Goal: Transaction & Acquisition: Purchase product/service

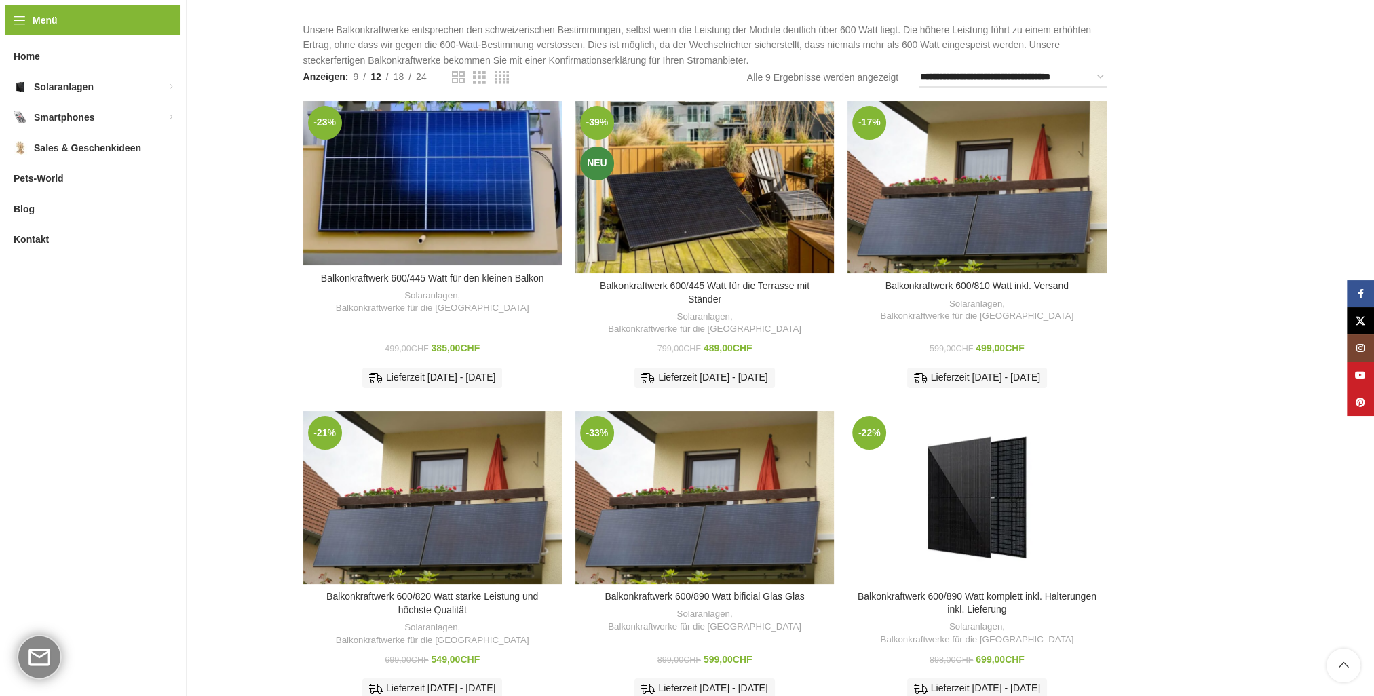
scroll to position [204, 0]
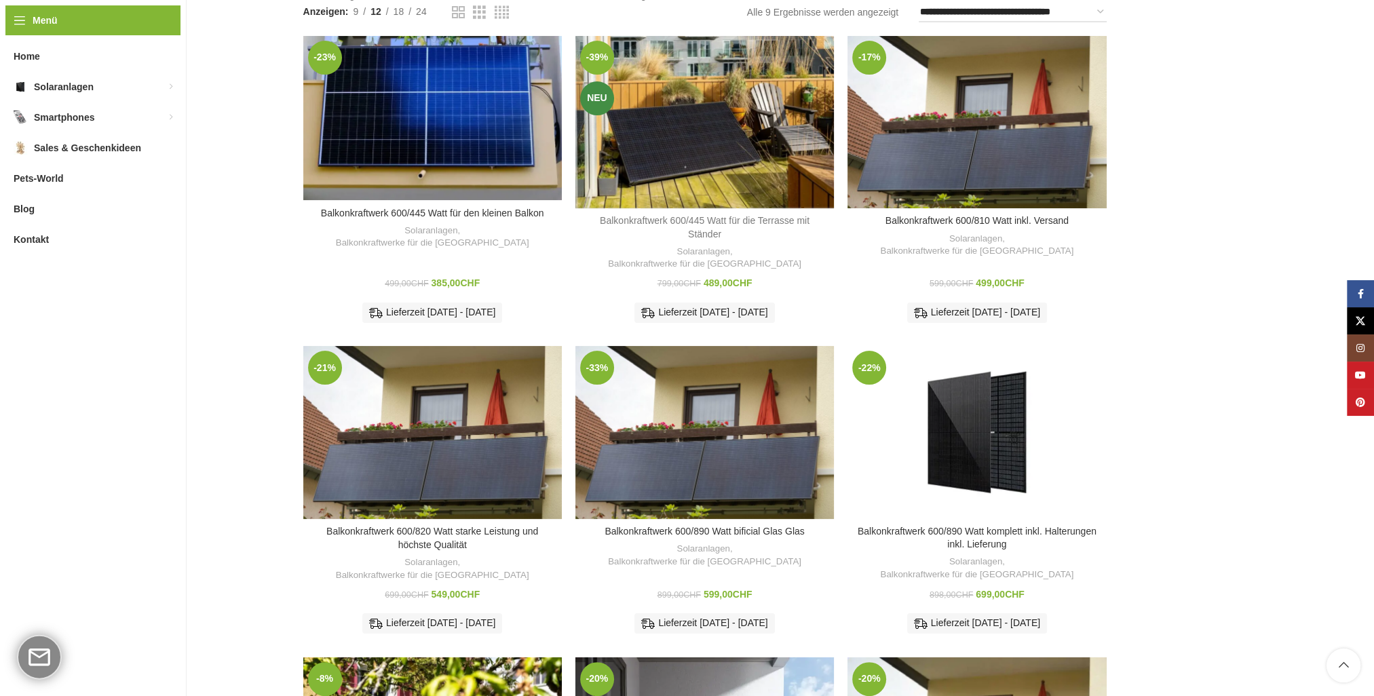
click at [715, 221] on link "Balkonkraftwerk 600/445 Watt für die Terrasse mit Ständer" at bounding box center [705, 227] width 210 height 24
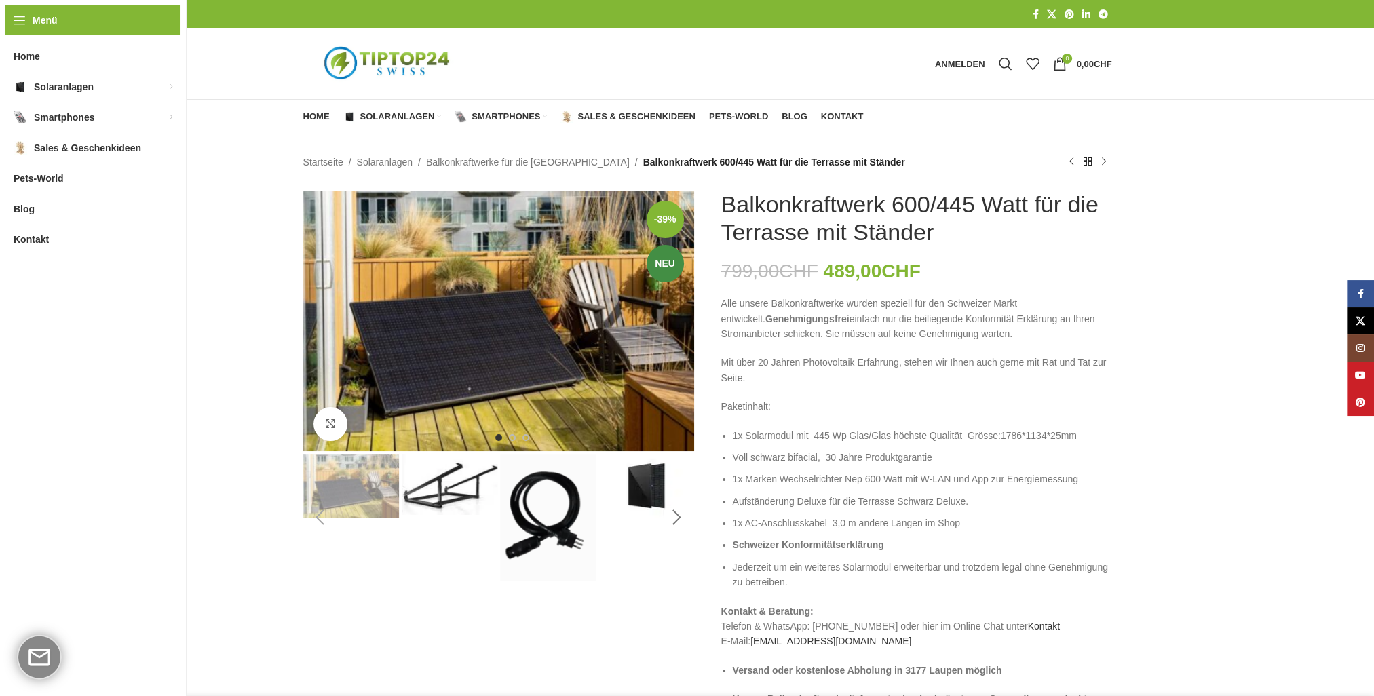
click at [676, 518] on div "Next slide" at bounding box center [677, 518] width 34 height 34
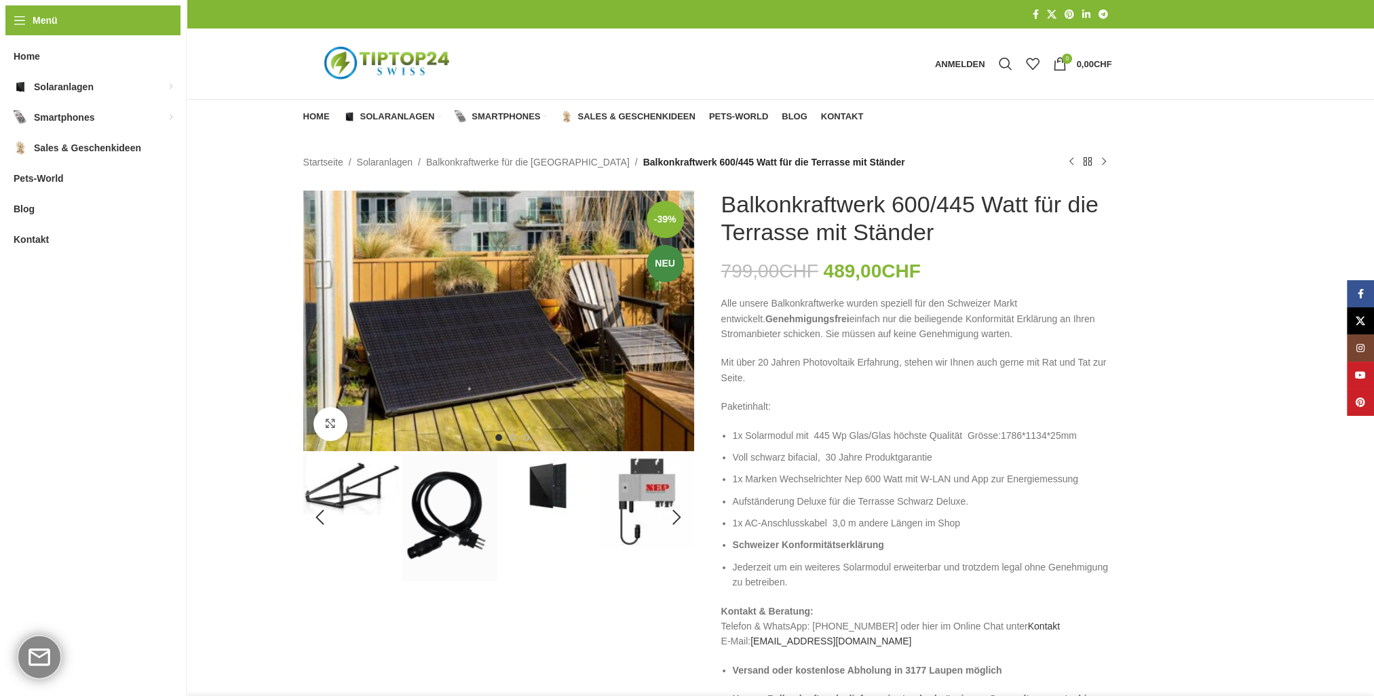
click at [361, 489] on img "2 / 8" at bounding box center [351, 484] width 96 height 61
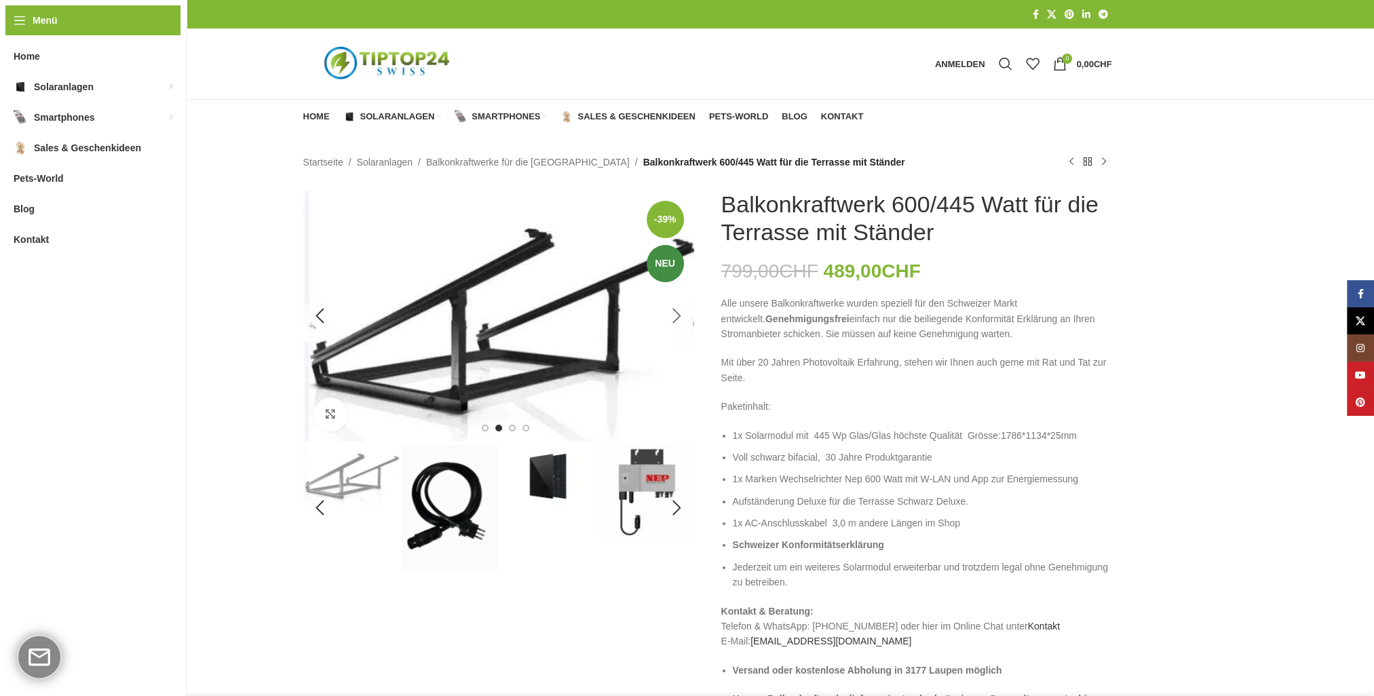
click at [679, 314] on div "Next slide" at bounding box center [677, 316] width 34 height 34
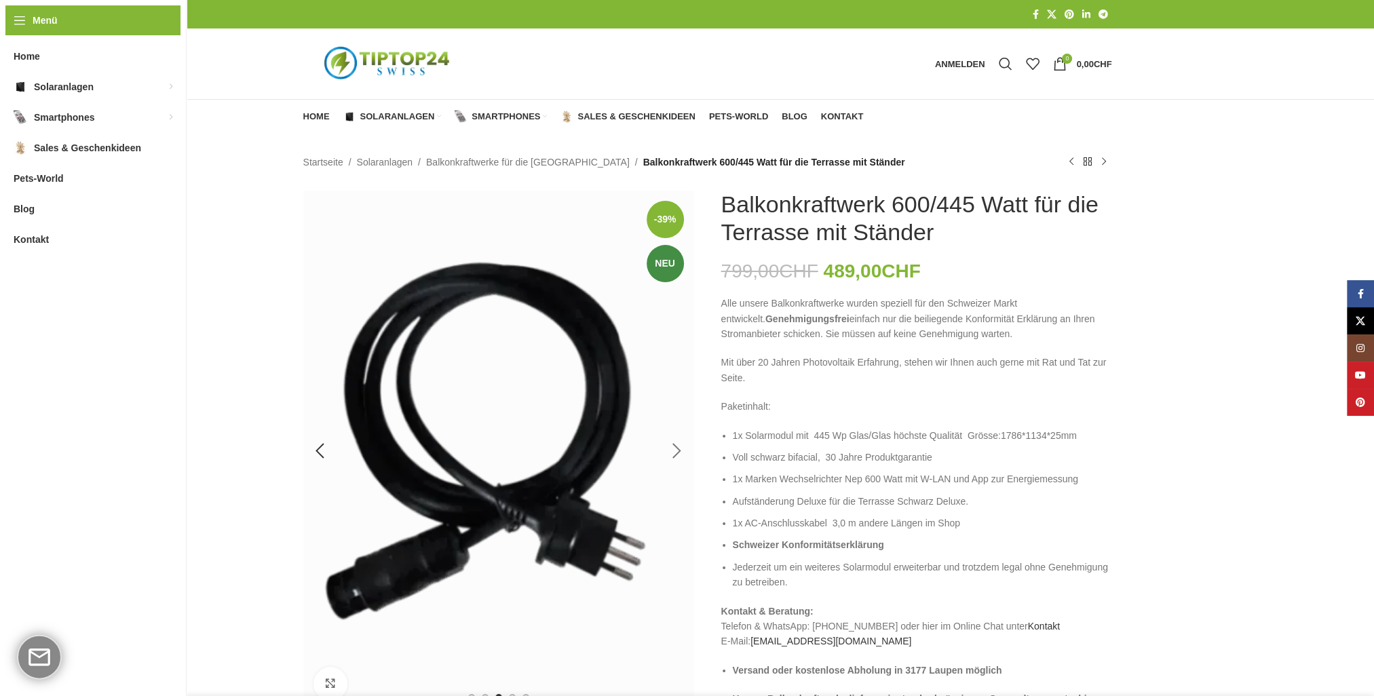
click at [679, 314] on img "3 / 8" at bounding box center [498, 451] width 391 height 521
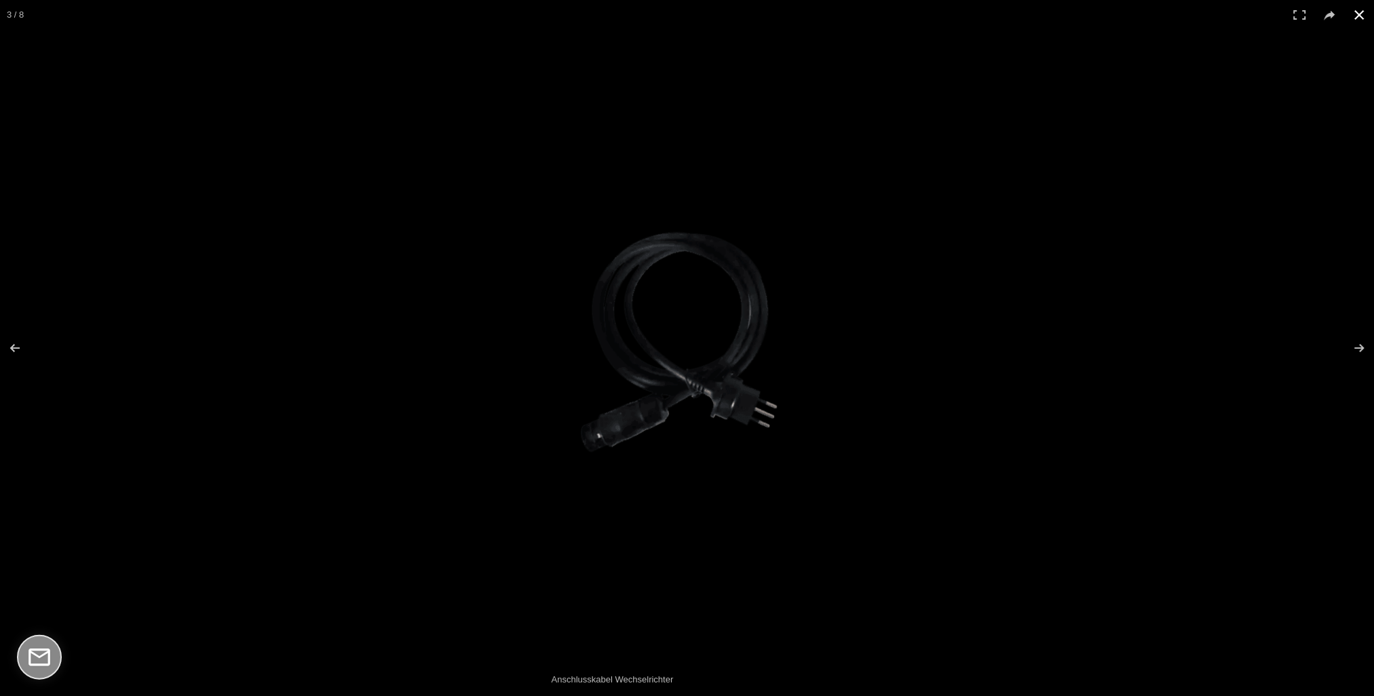
click at [1360, 14] on button at bounding box center [1360, 15] width 30 height 30
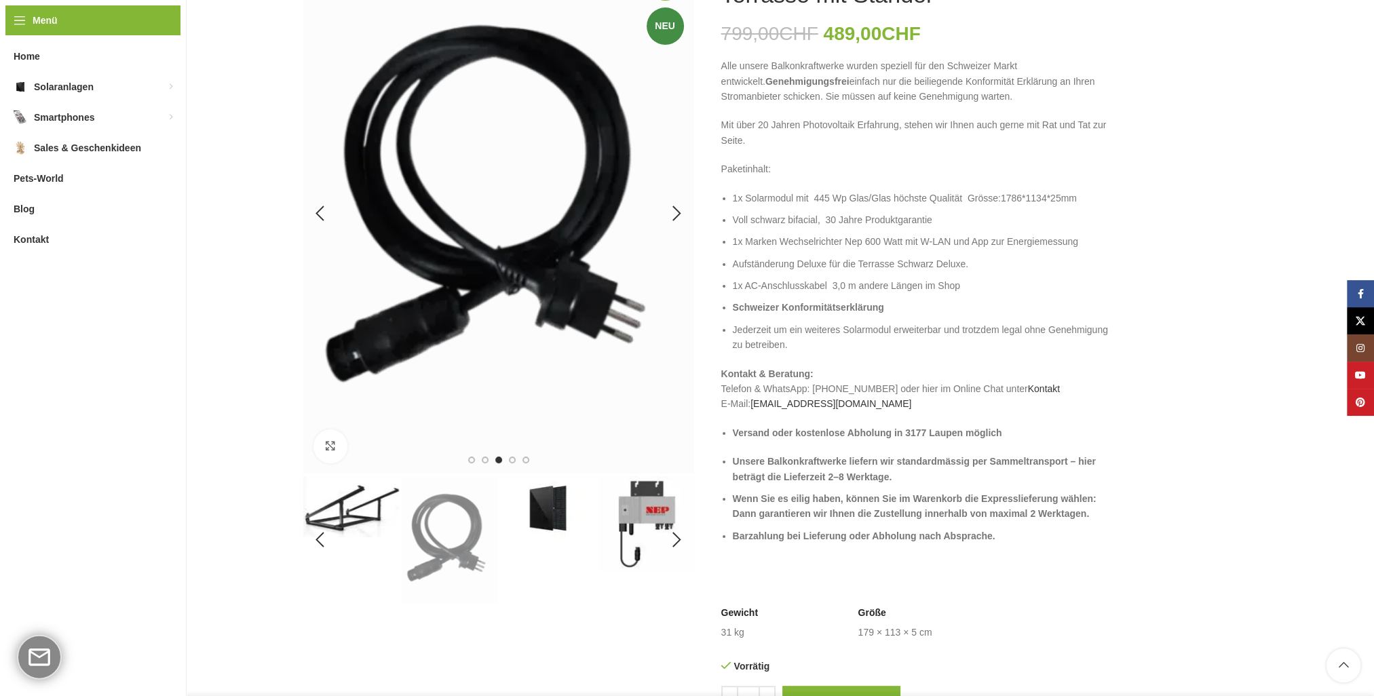
scroll to position [339, 0]
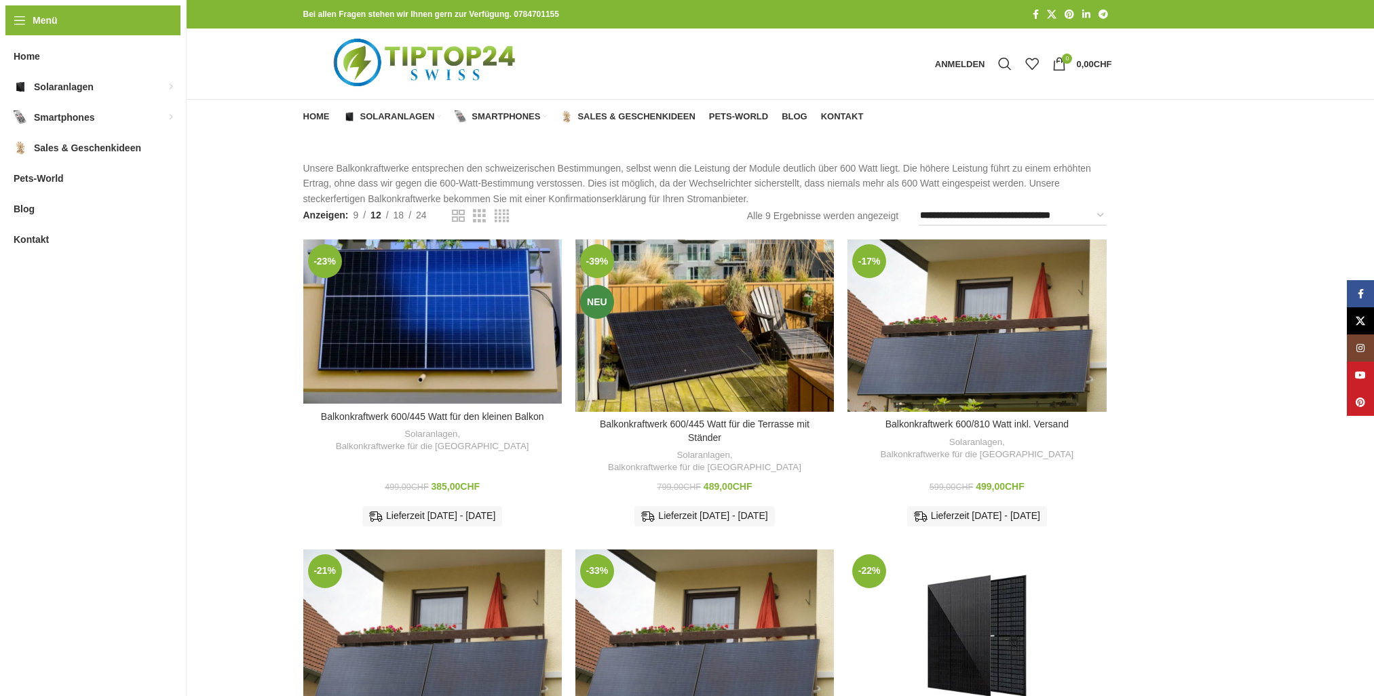
scroll to position [204, 0]
